Goal: Task Accomplishment & Management: Complete application form

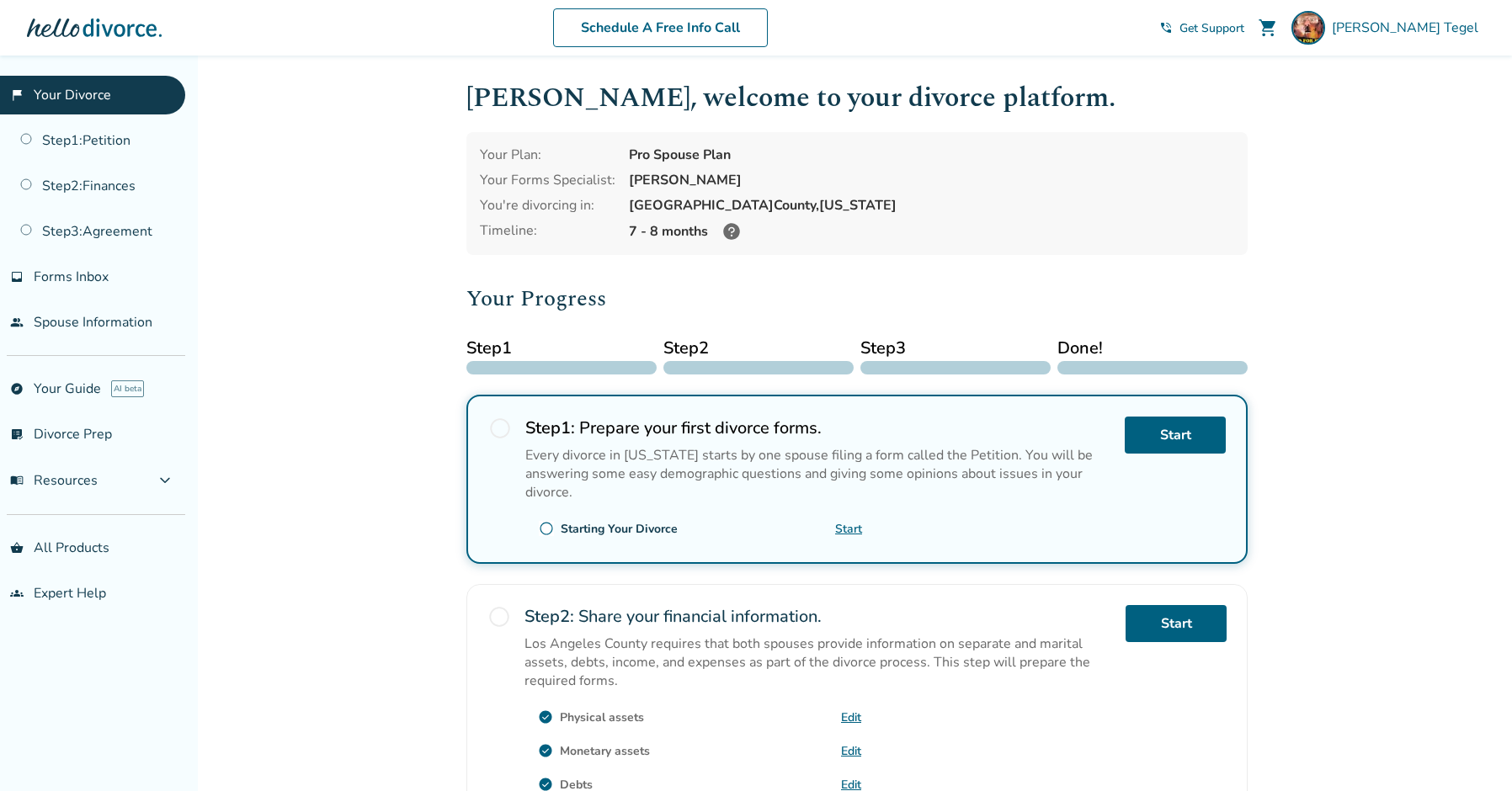
scroll to position [4, 0]
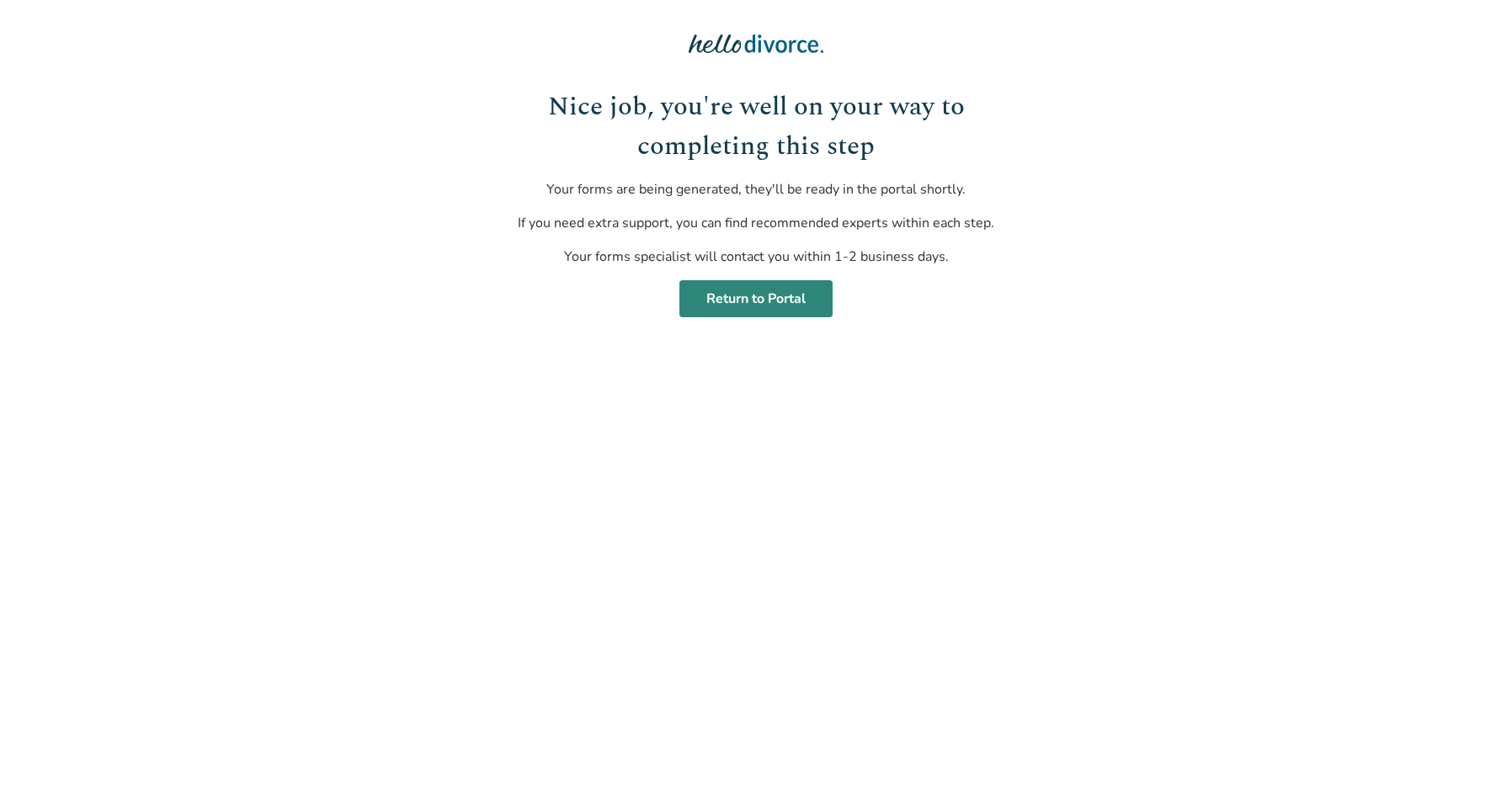
click at [759, 297] on link "Return to Portal" at bounding box center [755, 298] width 153 height 37
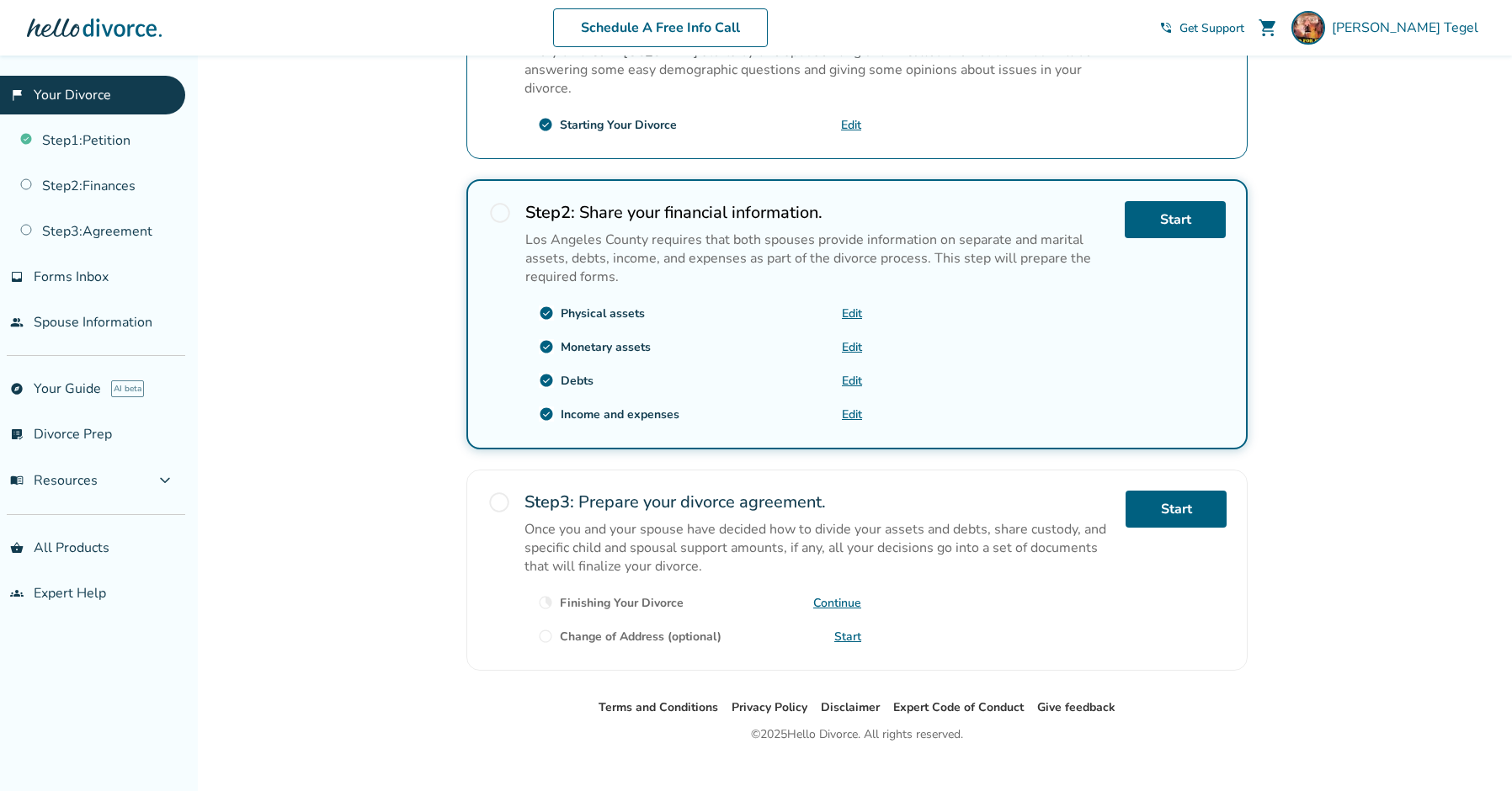
scroll to position [403, 0]
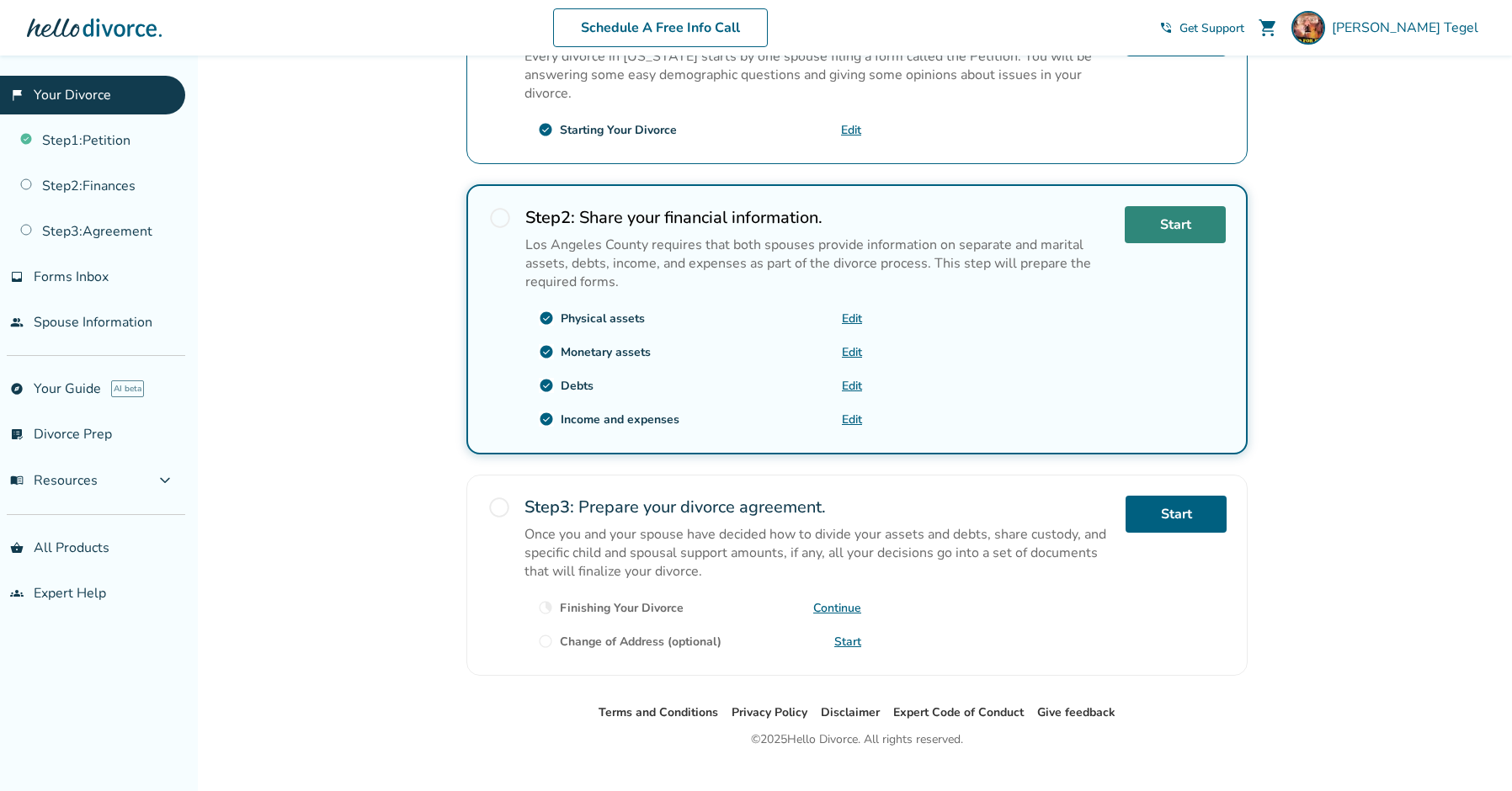
click at [1163, 222] on link "Start" at bounding box center [1175, 225] width 101 height 37
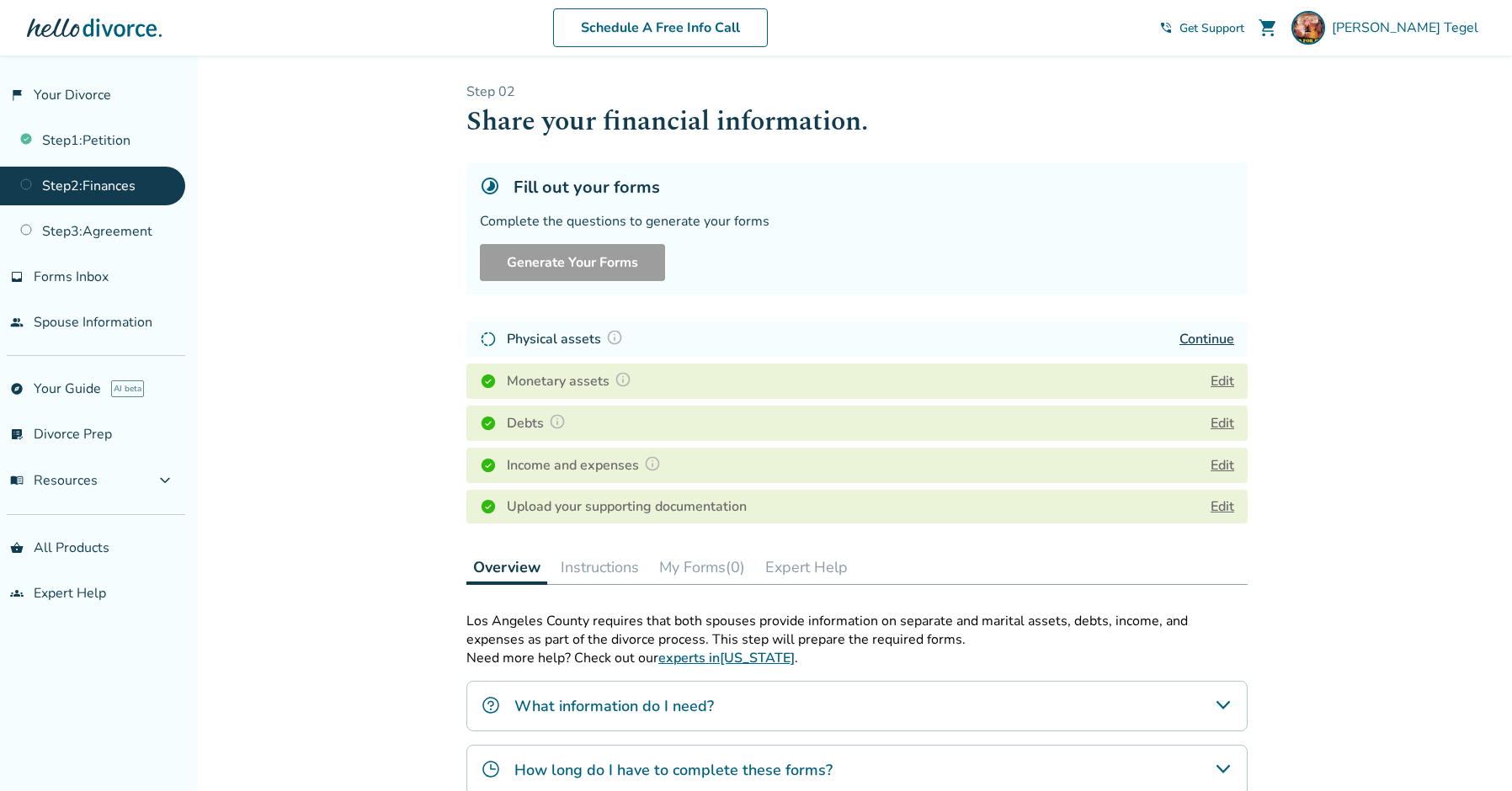
click at [1202, 335] on link "Continue" at bounding box center [1206, 339] width 55 height 19
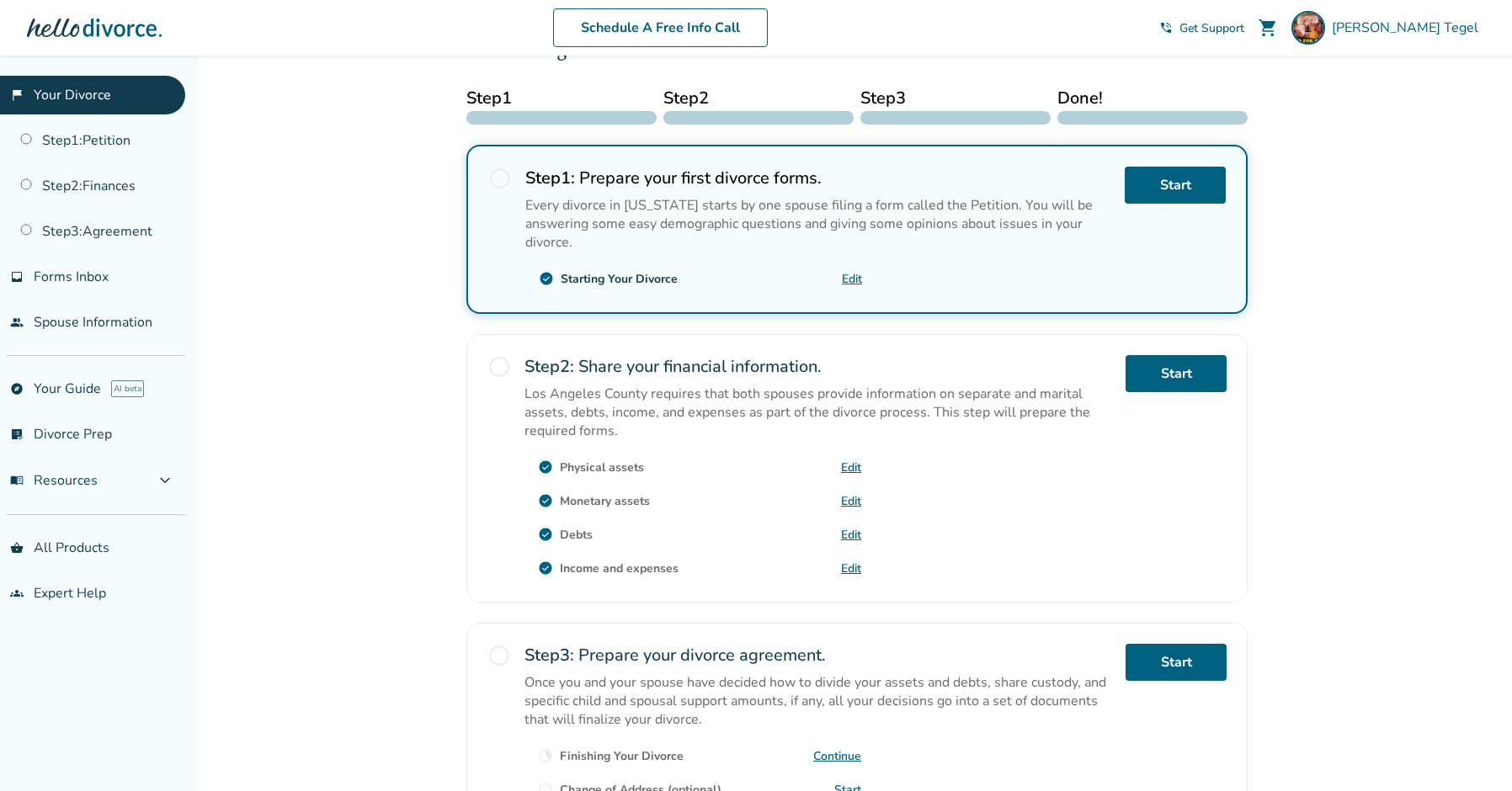
scroll to position [260, 0]
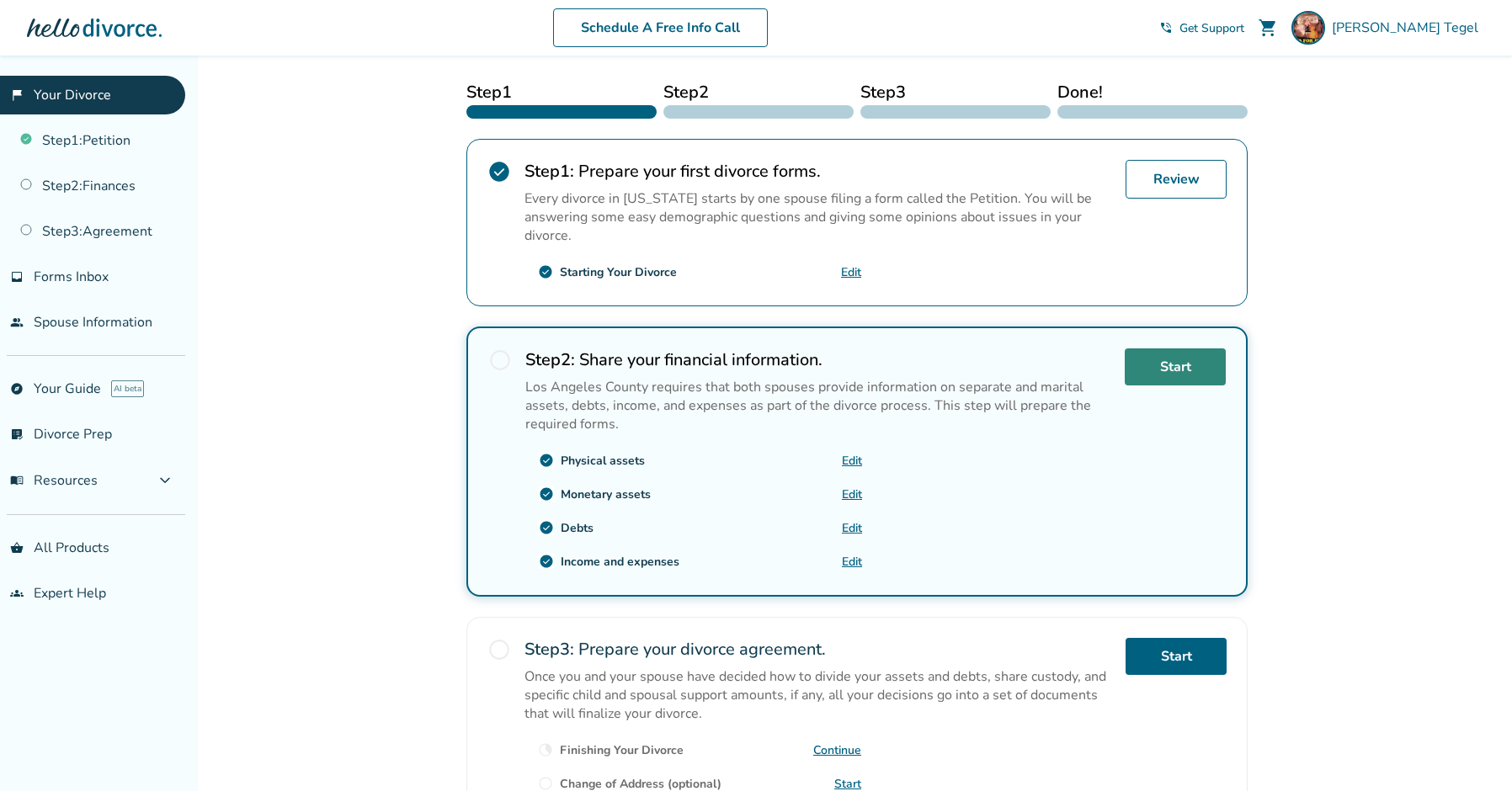
click at [1153, 360] on link "Start" at bounding box center [1175, 367] width 101 height 37
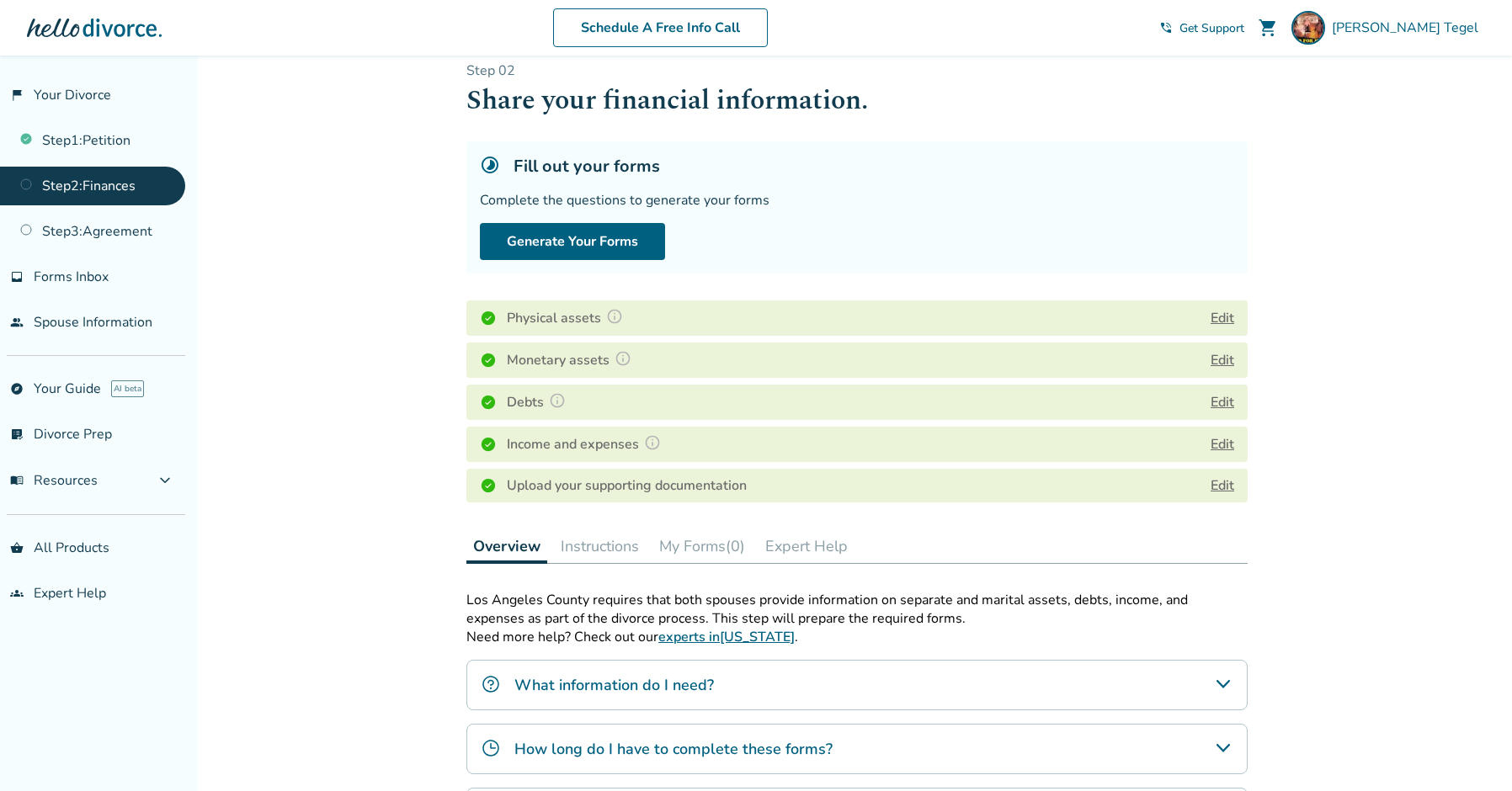
scroll to position [19, 0]
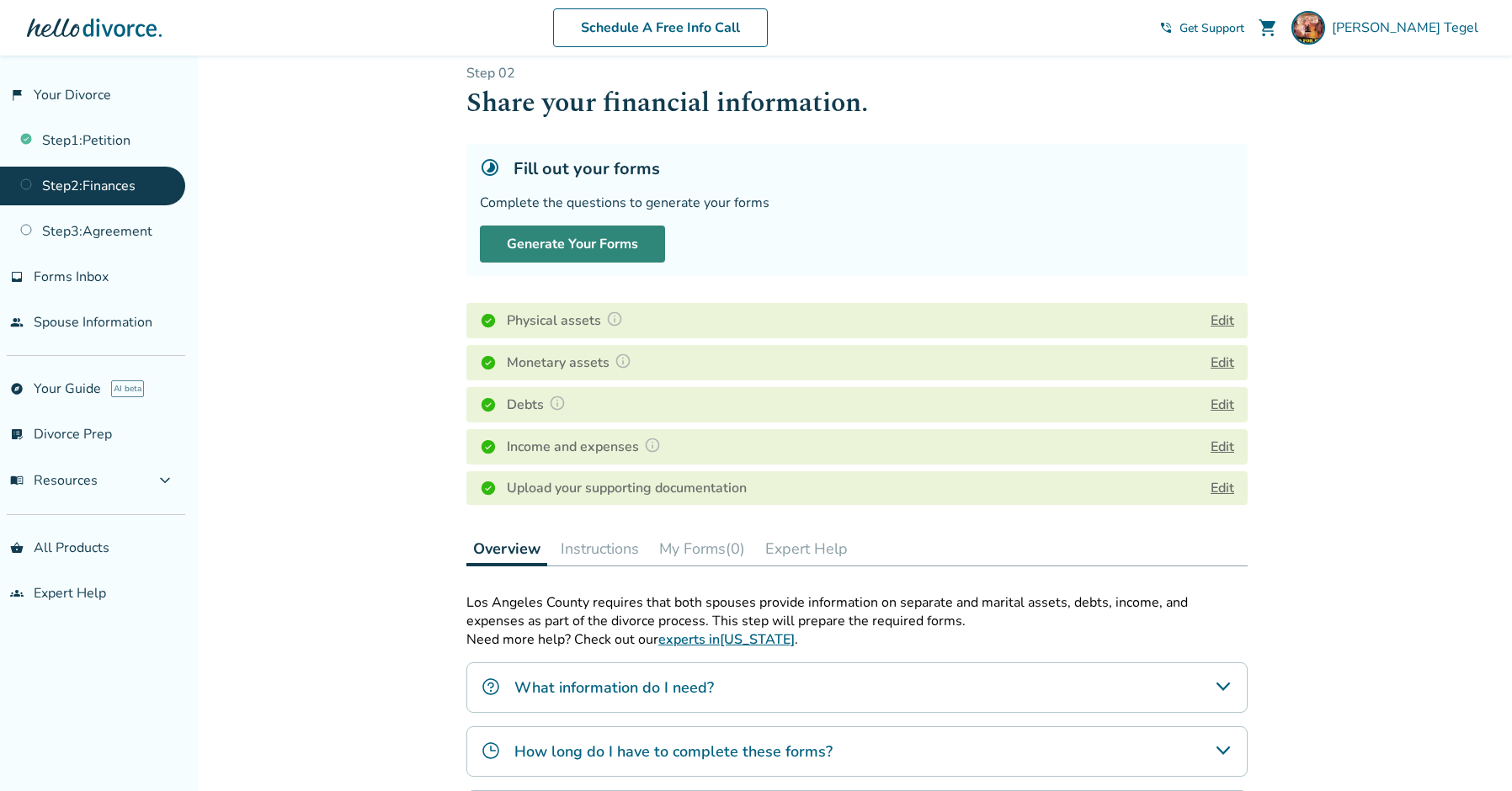
click at [578, 240] on button "Generate Your Forms" at bounding box center [572, 244] width 185 height 37
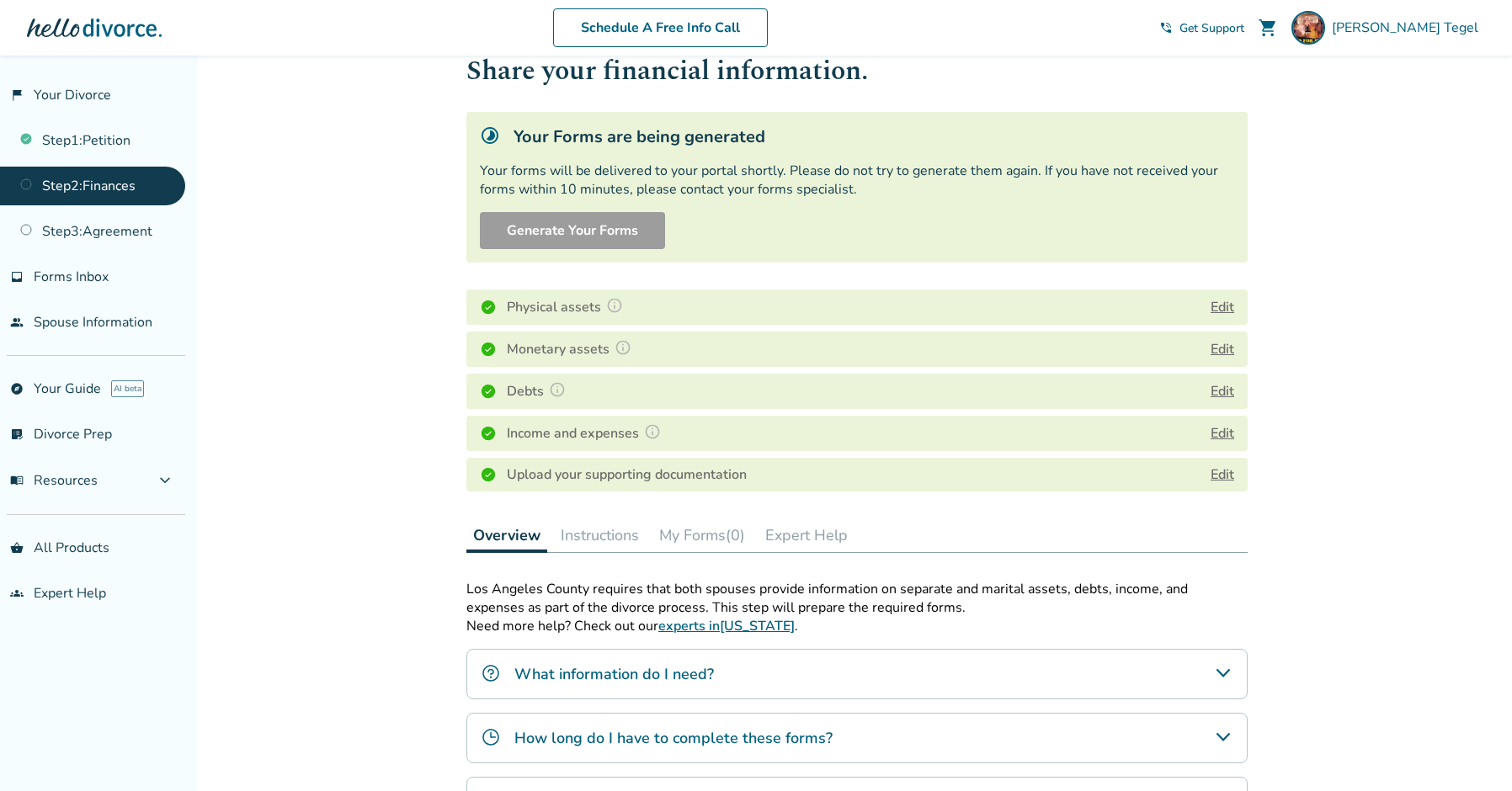
scroll to position [45, 0]
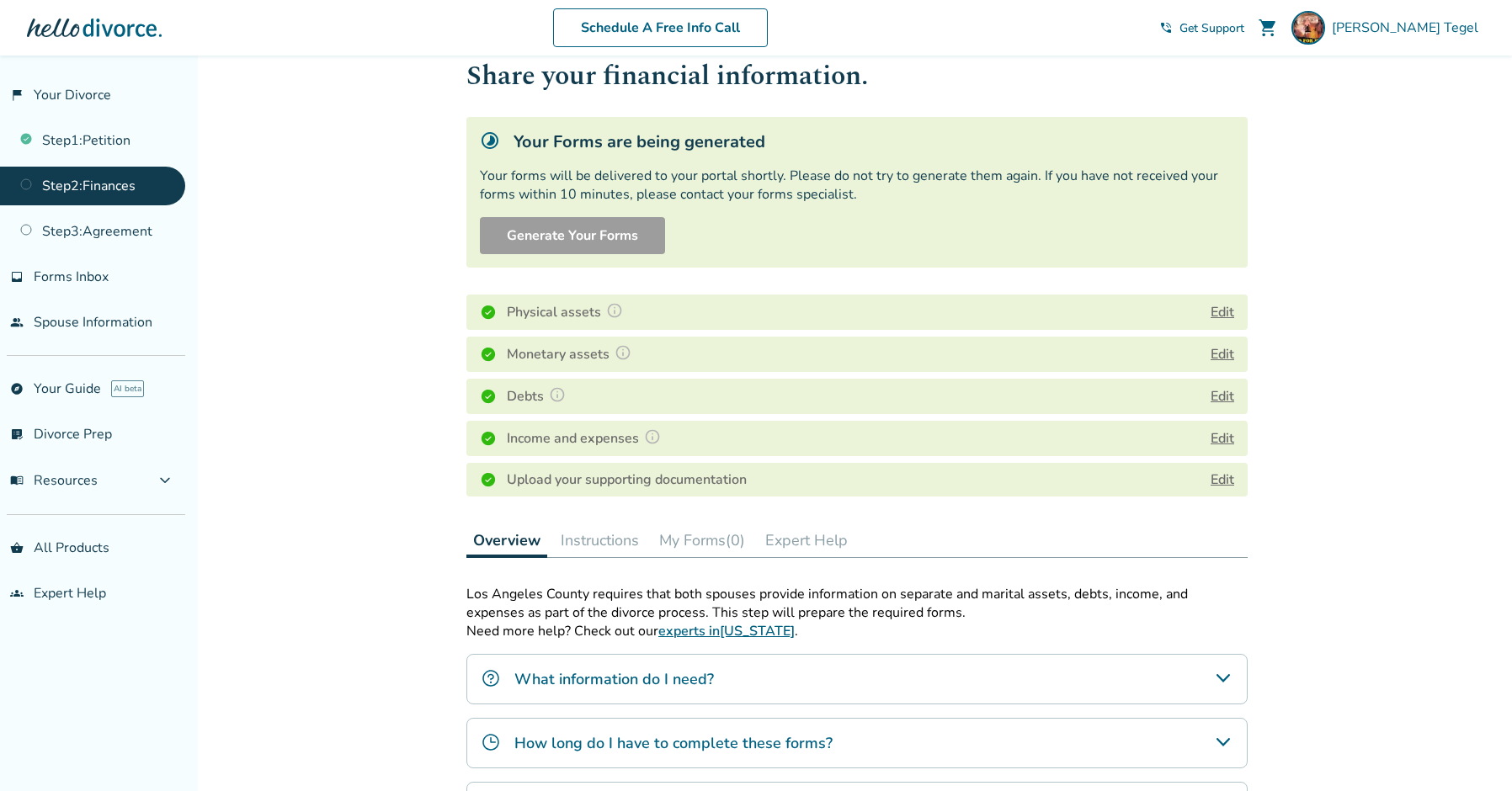
click at [1406, 157] on div "Added to cart Step 0 2 Share your financial information. Your Forms are being g…" at bounding box center [756, 563] width 1512 height 1108
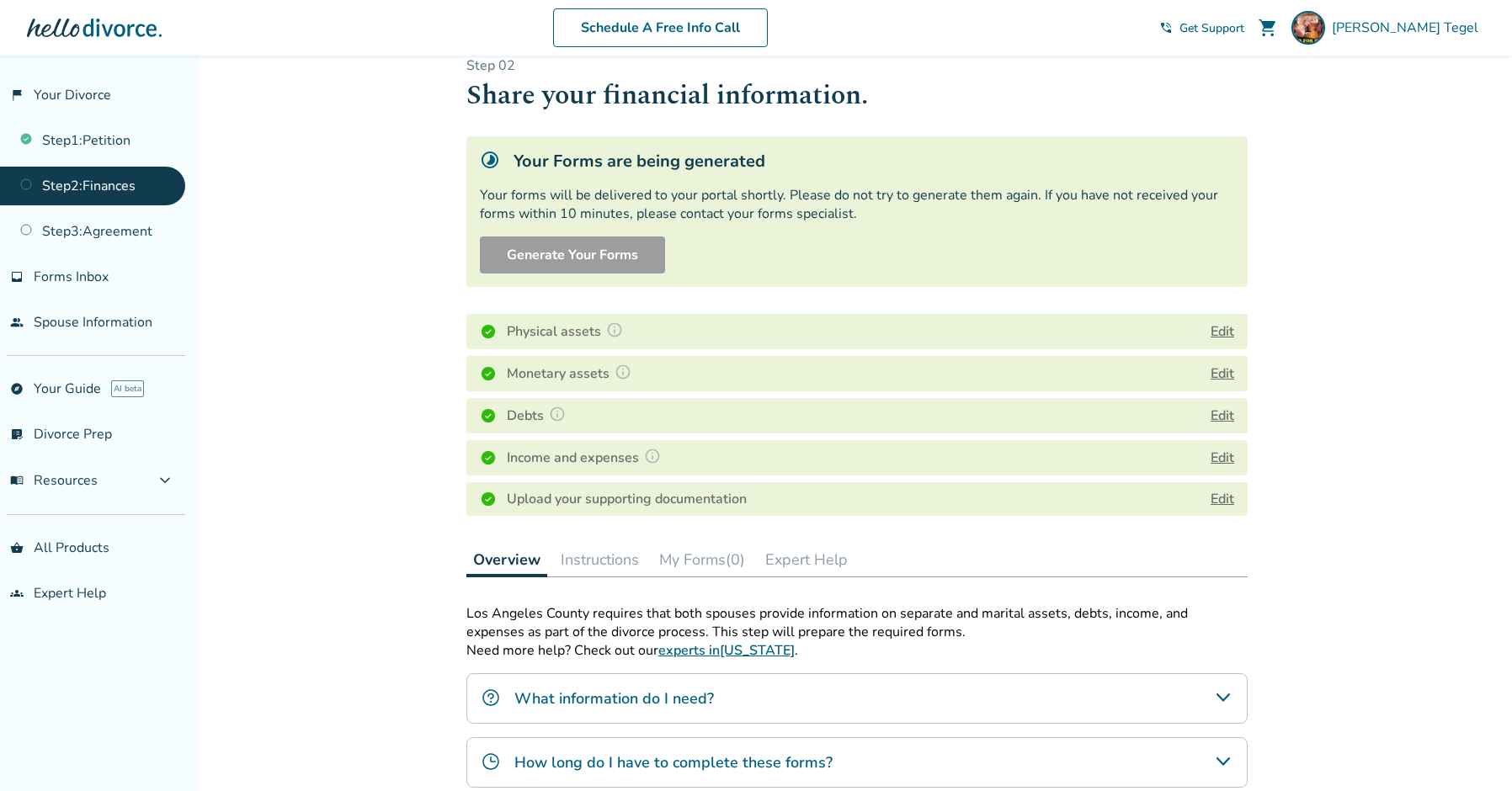
scroll to position [30, 0]
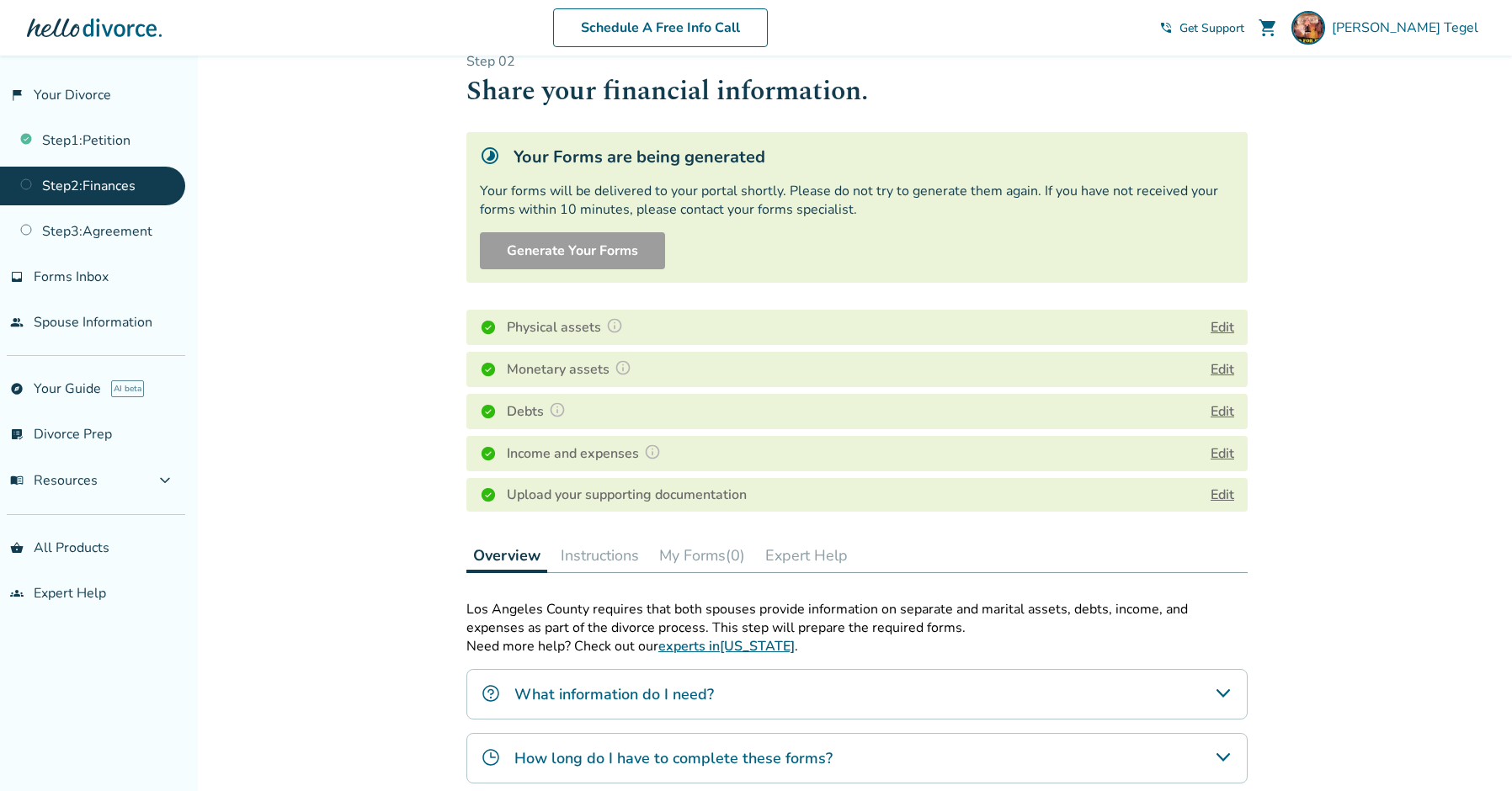
click at [1403, 102] on div "Added to cart Step 0 2 Share your financial information. Your Forms are being g…" at bounding box center [756, 579] width 1512 height 1108
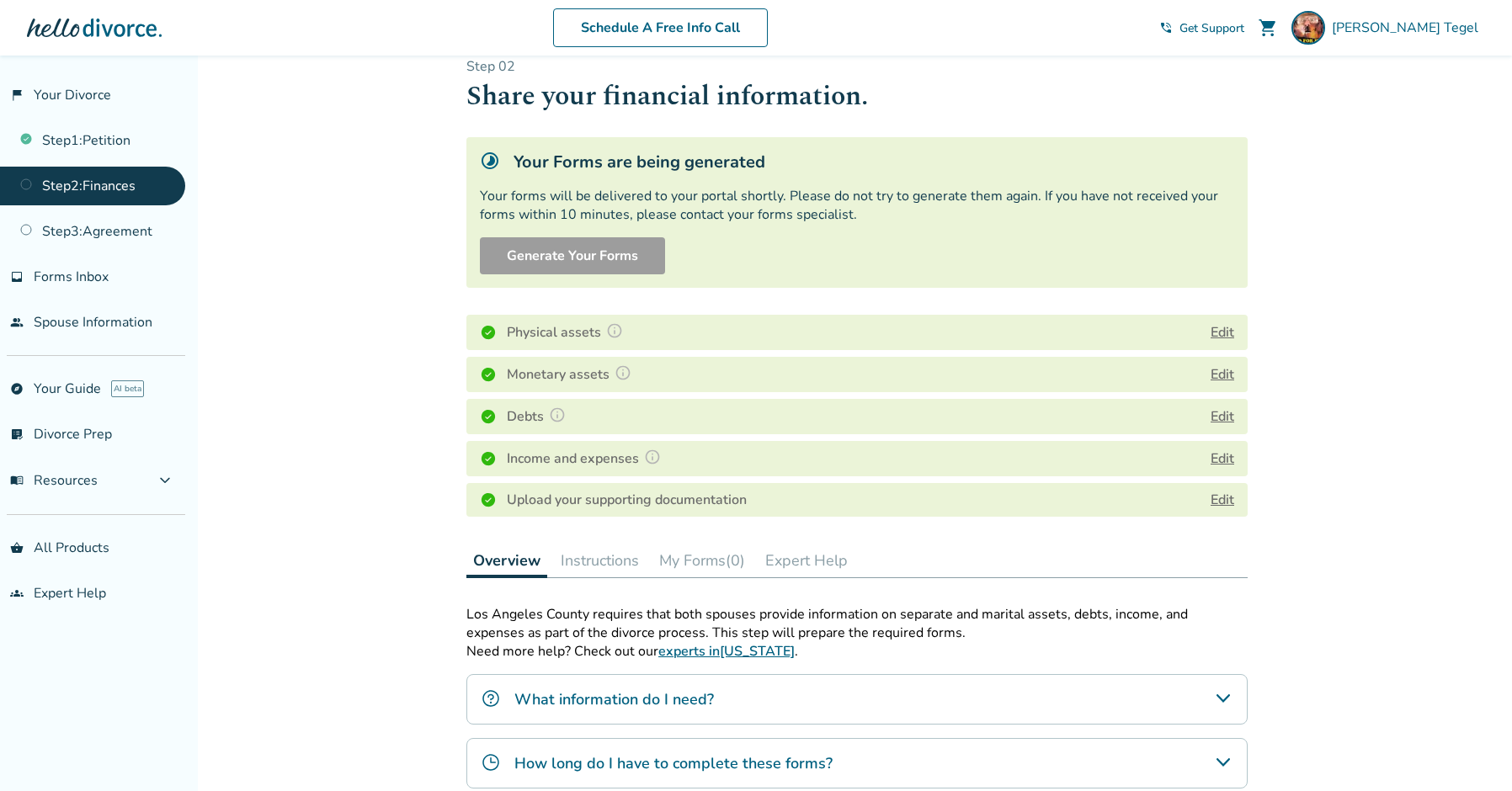
scroll to position [0, 0]
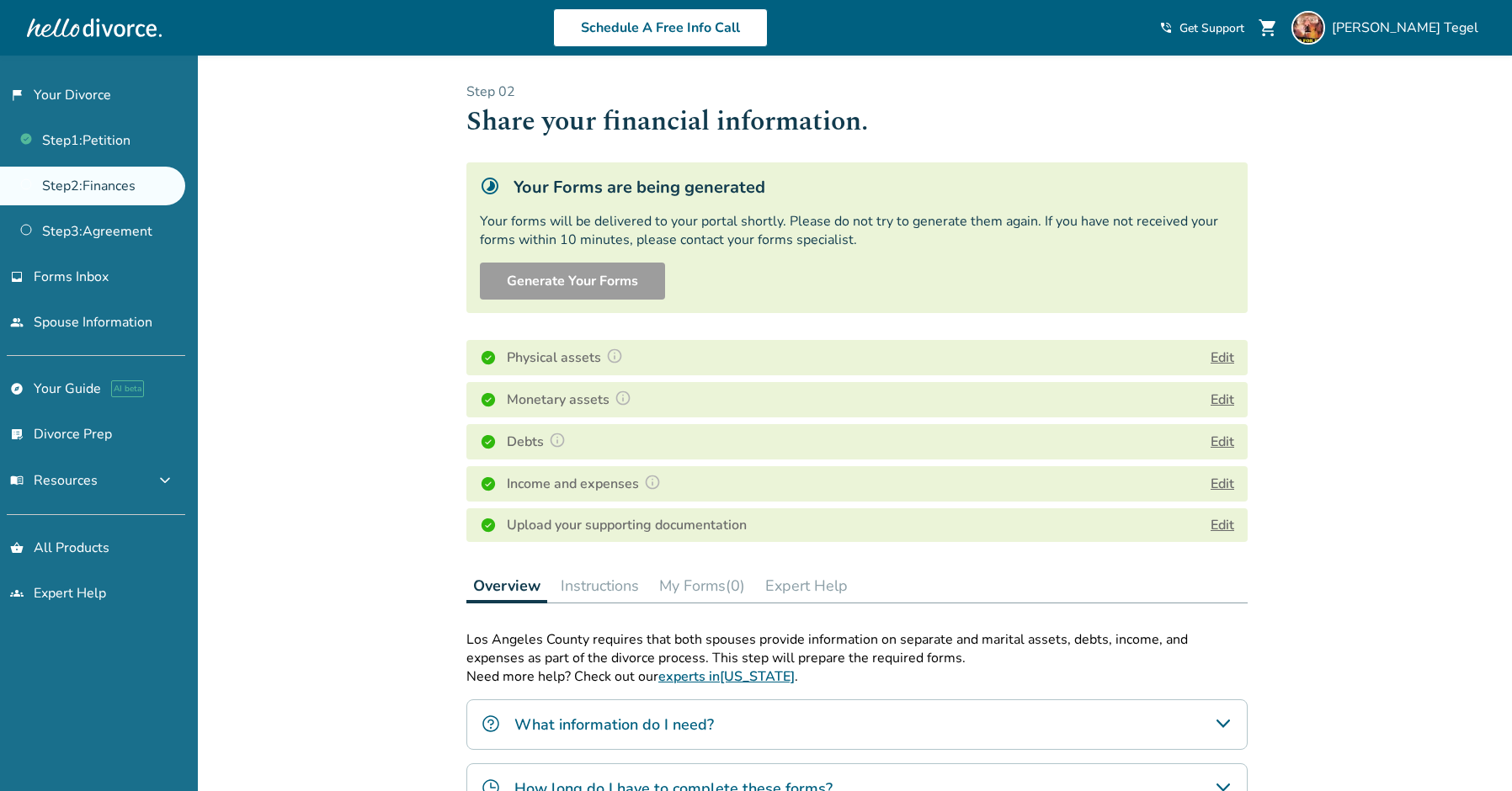
drag, startPoint x: 387, startPoint y: 412, endPoint x: 359, endPoint y: 415, distance: 28.2
click at [386, 412] on div "Added to cart Step 0 2 Share your financial information. Your Forms are being g…" at bounding box center [756, 609] width 1512 height 1108
